Goal: Transaction & Acquisition: Purchase product/service

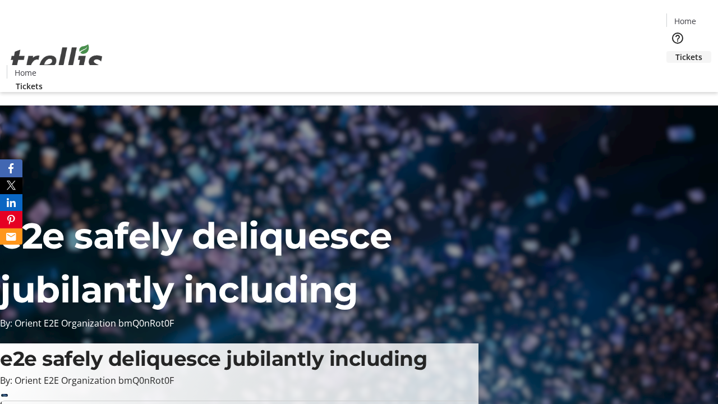
click at [676, 51] on span "Tickets" at bounding box center [689, 57] width 27 height 12
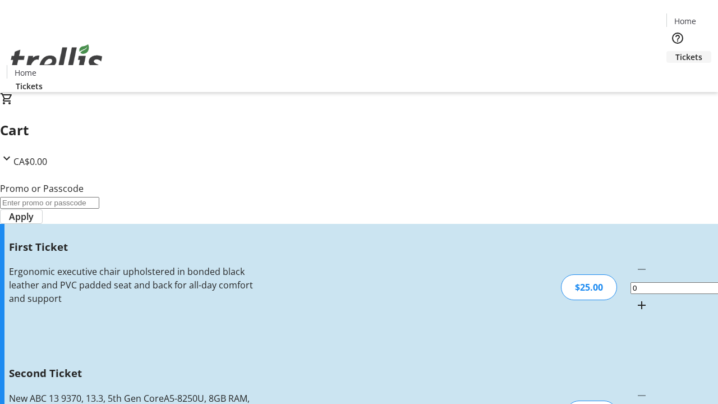
click at [635, 299] on mat-icon "Increment by one" at bounding box center [641, 305] width 13 height 13
type input "1"
type input "2"
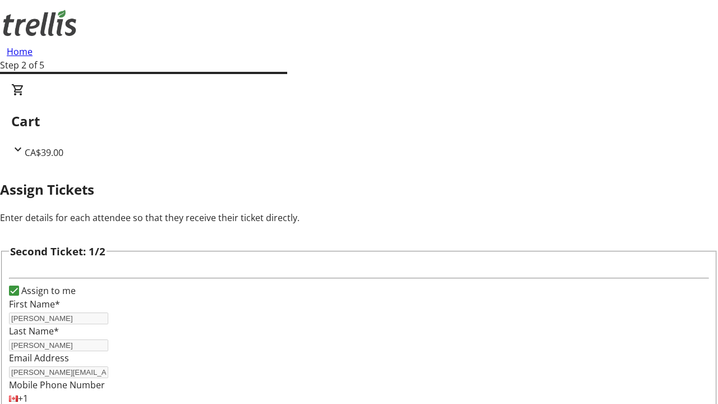
type input "[PERSON_NAME]"
type input "[PERSON_NAME][EMAIL_ADDRESS][PERSON_NAME][DOMAIN_NAME]"
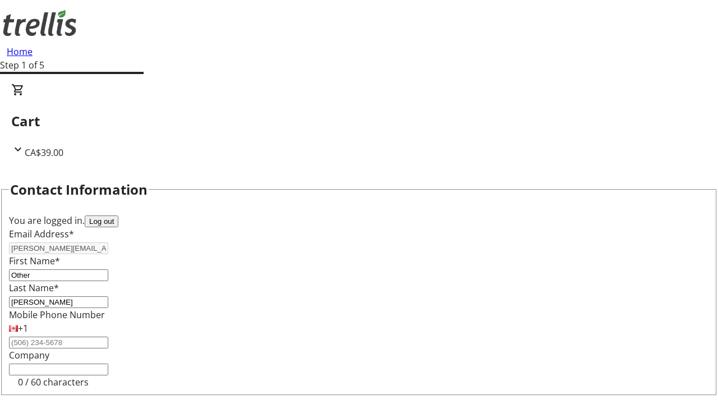
type input "Other"
type input "Name"
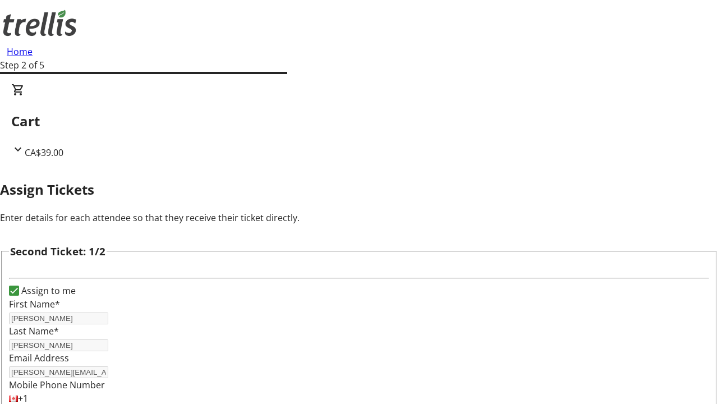
type input "New"
type input "Name"
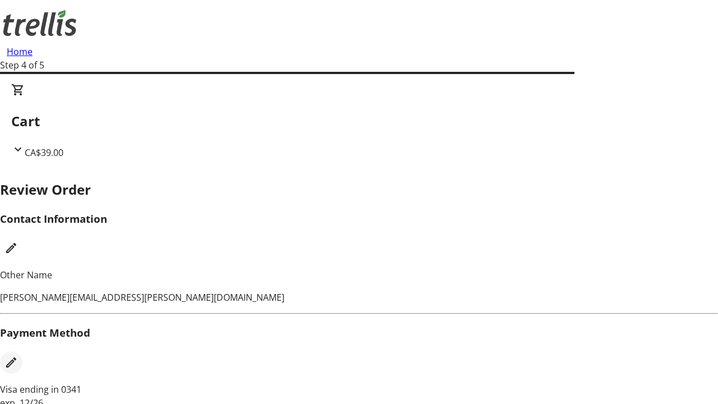
click at [18, 356] on mat-icon "Edit Payment Method" at bounding box center [10, 362] width 13 height 13
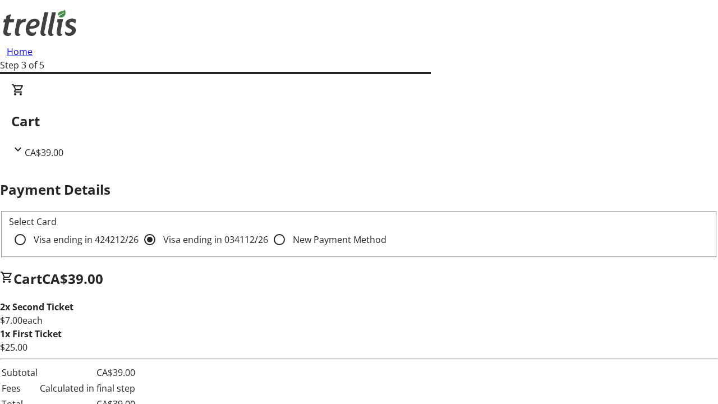
click at [31, 228] on input "Visa ending in 4242 12/26" at bounding box center [20, 239] width 22 height 22
radio input "true"
